Goal: Information Seeking & Learning: Learn about a topic

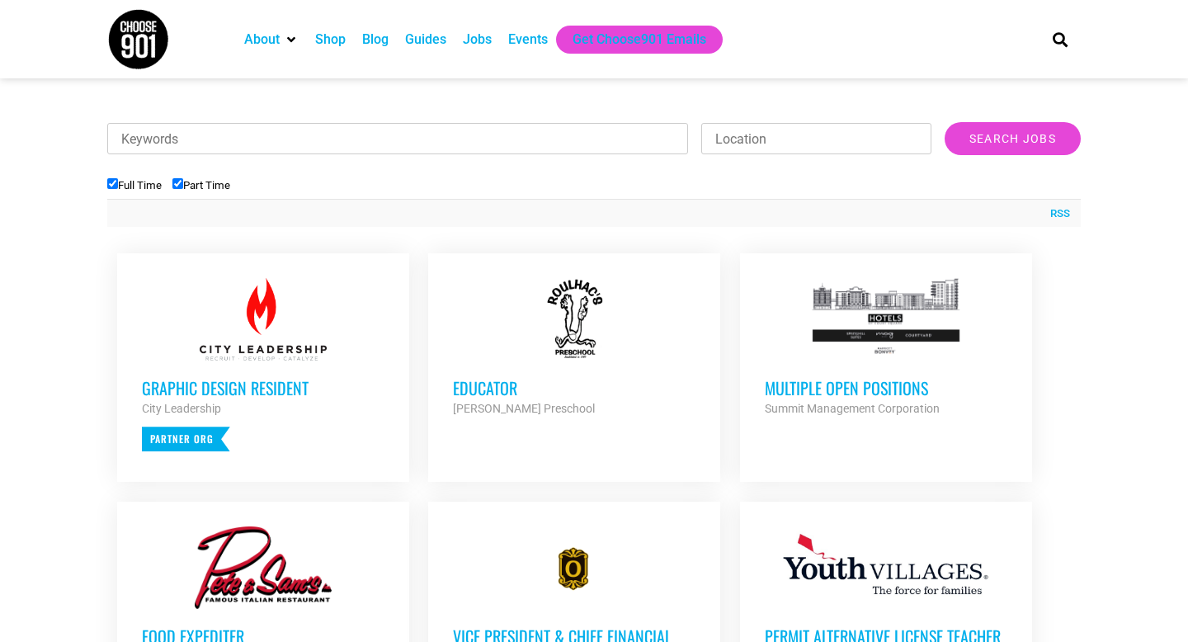
scroll to position [511, 0]
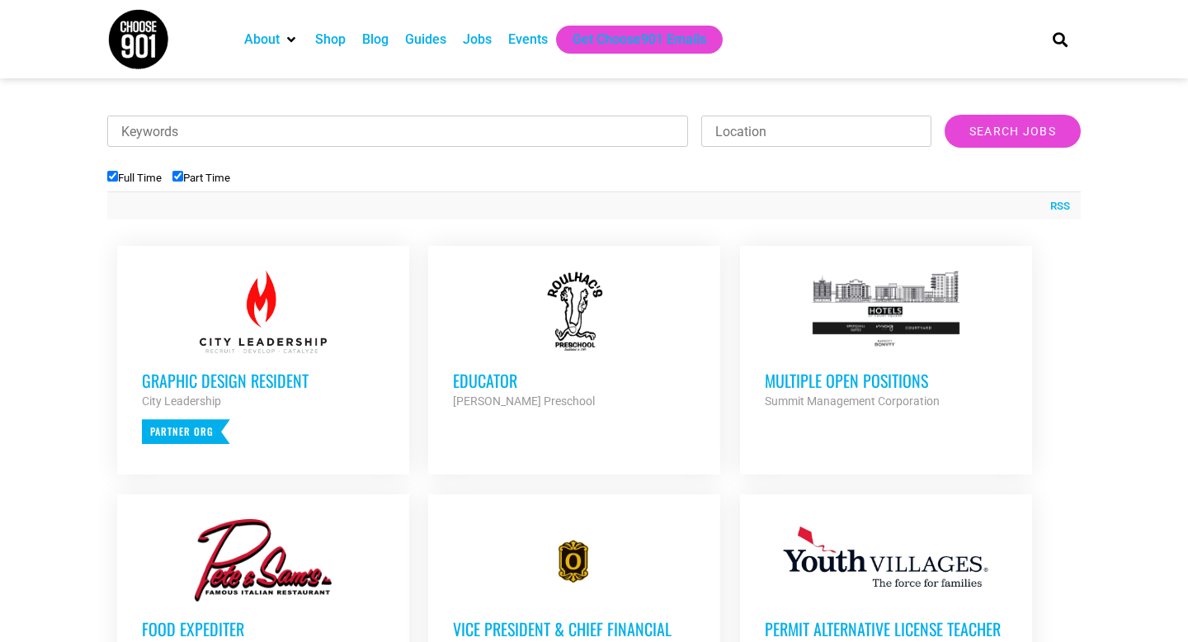
click at [577, 339] on div at bounding box center [574, 312] width 243 height 82
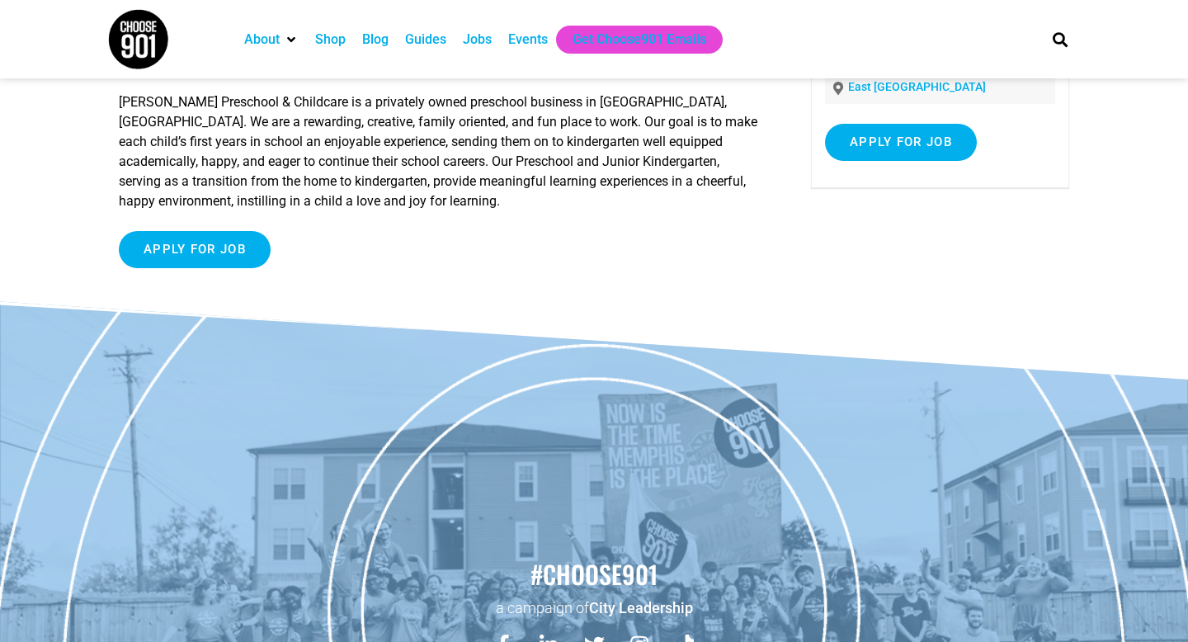
scroll to position [399, 0]
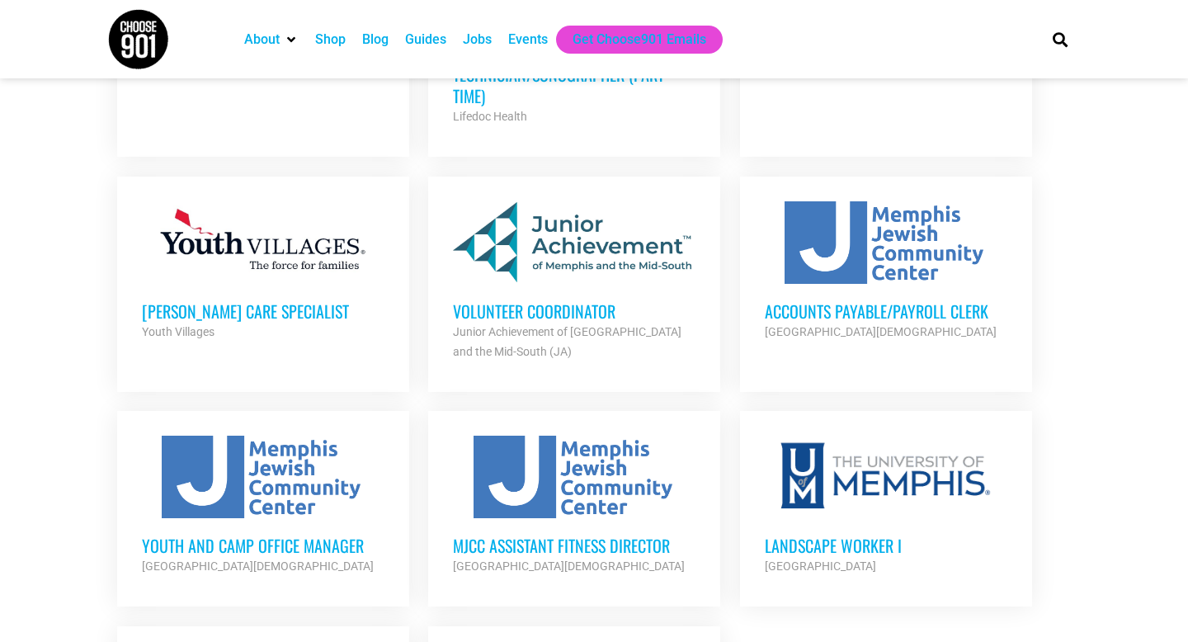
scroll to position [1563, 0]
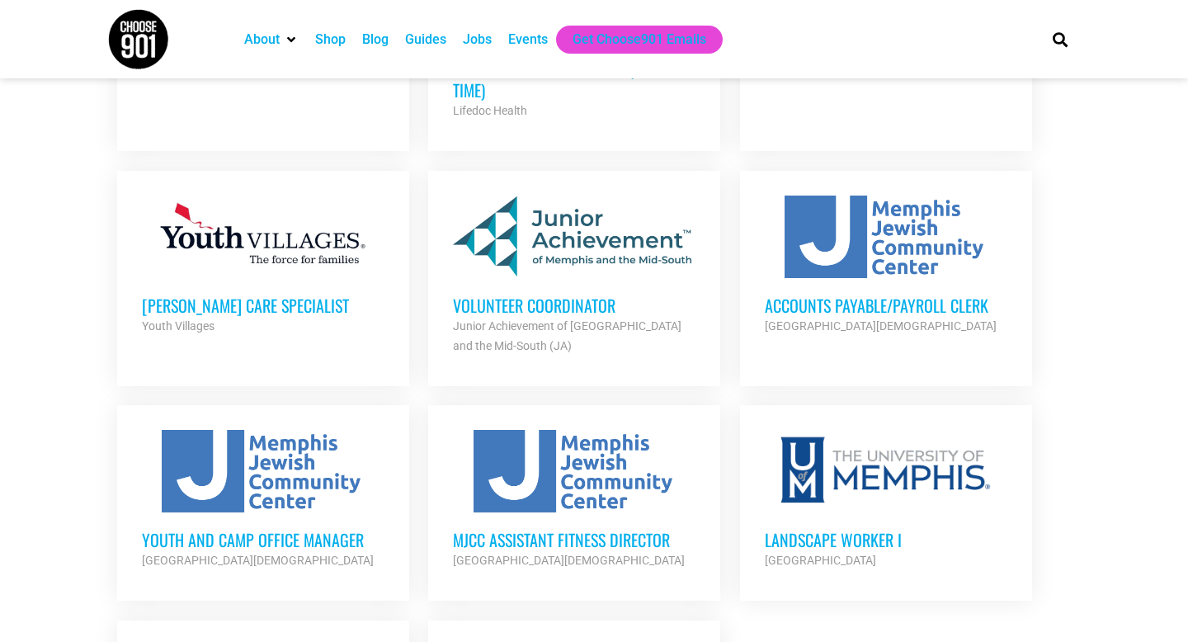
click at [505, 294] on h3 "Volunteer Coordinator" at bounding box center [574, 304] width 243 height 21
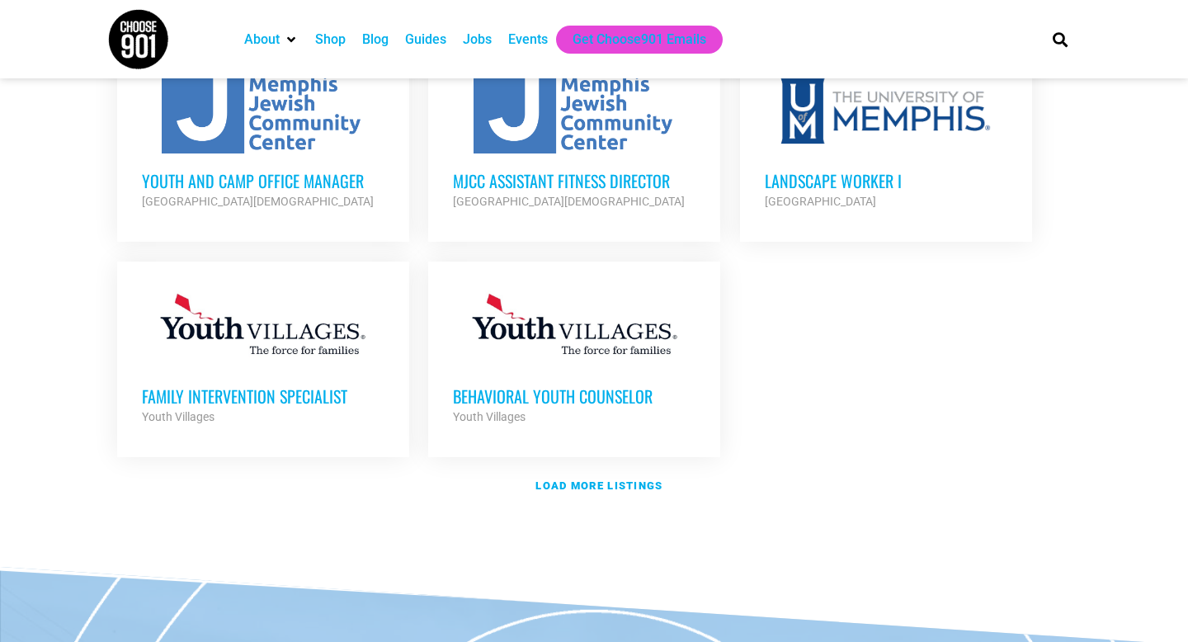
scroll to position [1925, 0]
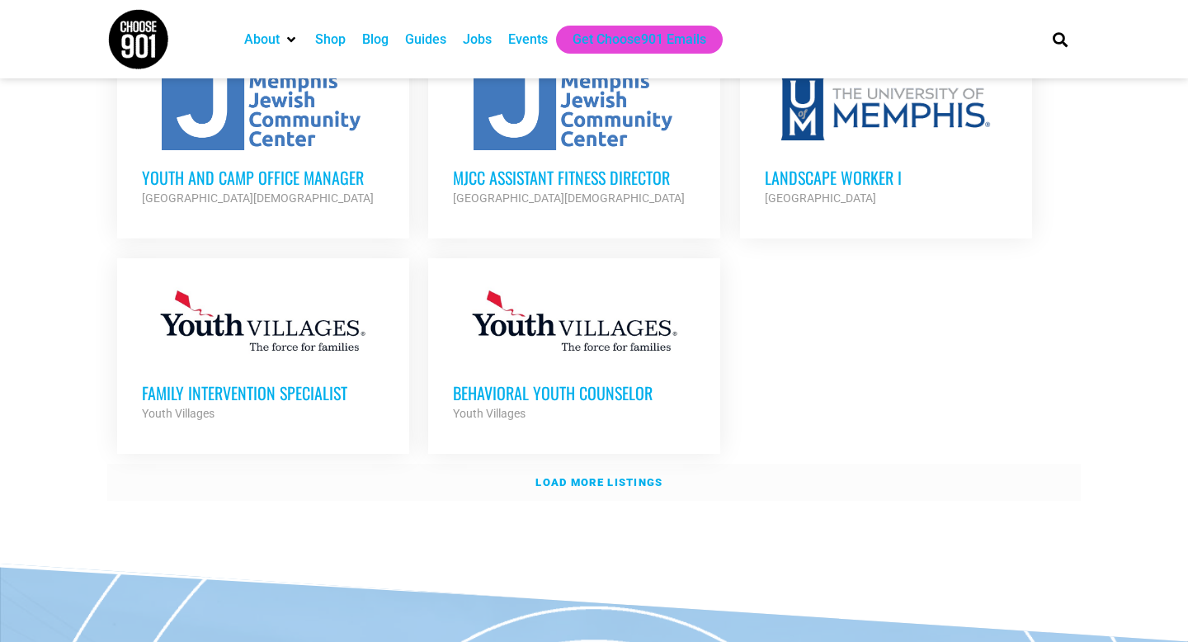
click at [588, 464] on link "Load more listings" at bounding box center [593, 483] width 973 height 38
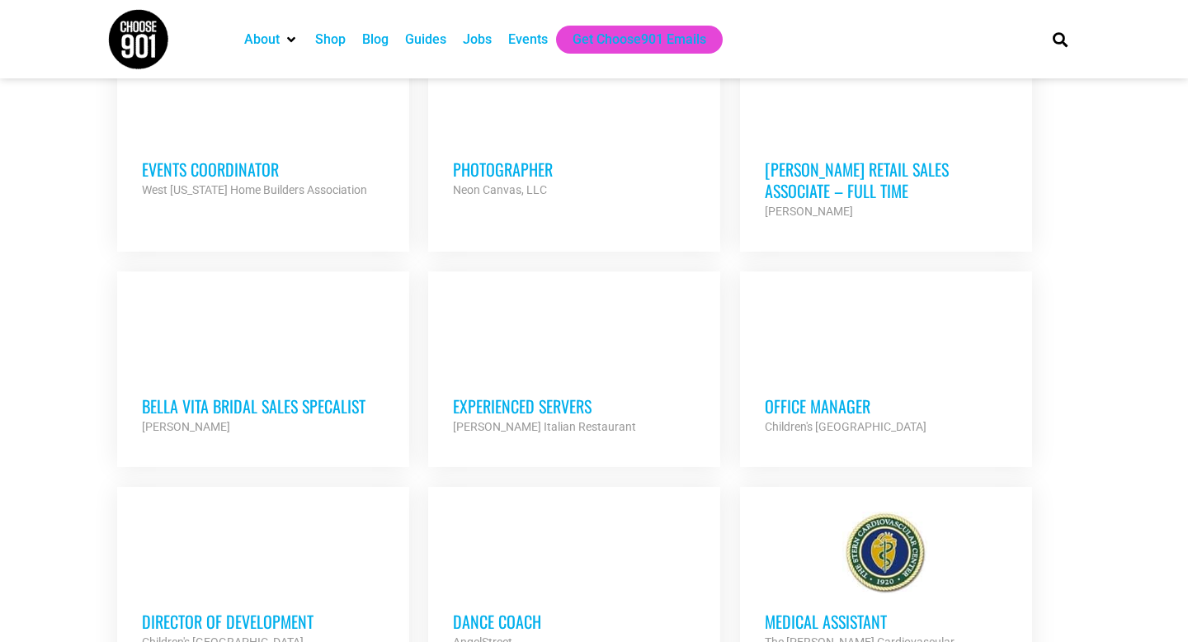
scroll to position [2904, 0]
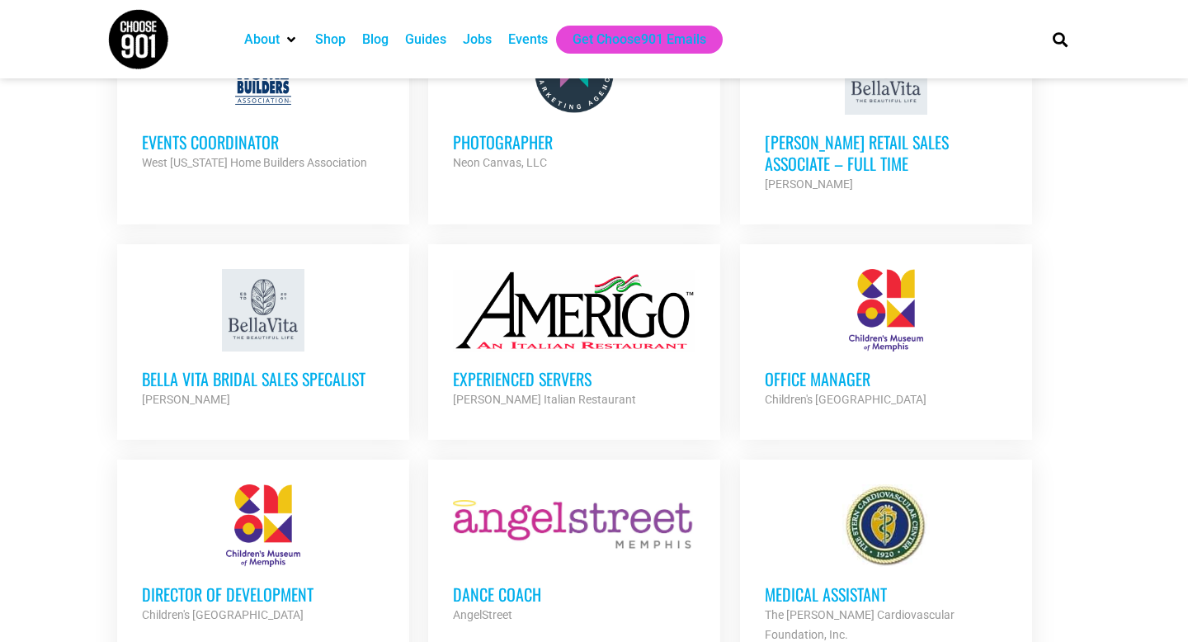
click at [887, 351] on div "Office Manager Children's Museum of Memphis Partner Org" at bounding box center [886, 380] width 243 height 58
